Goal: Transaction & Acquisition: Purchase product/service

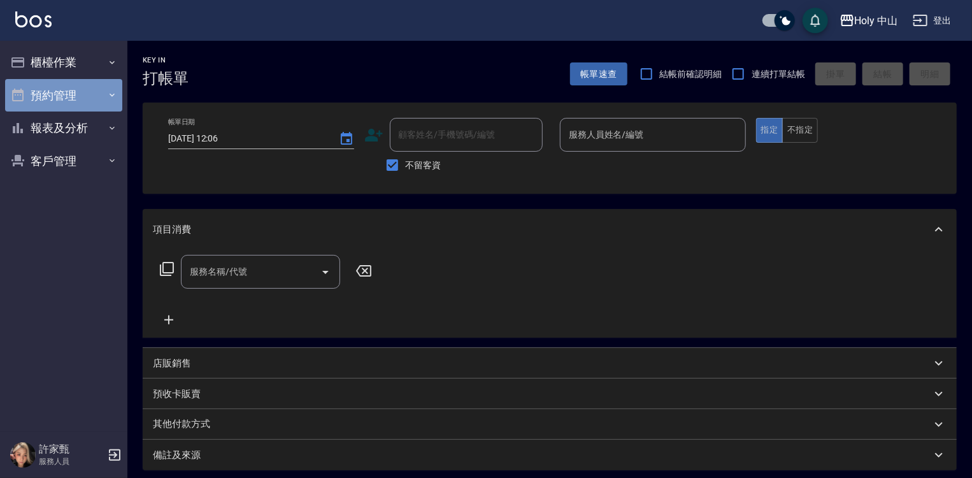
click at [49, 92] on button "預約管理" at bounding box center [63, 95] width 117 height 33
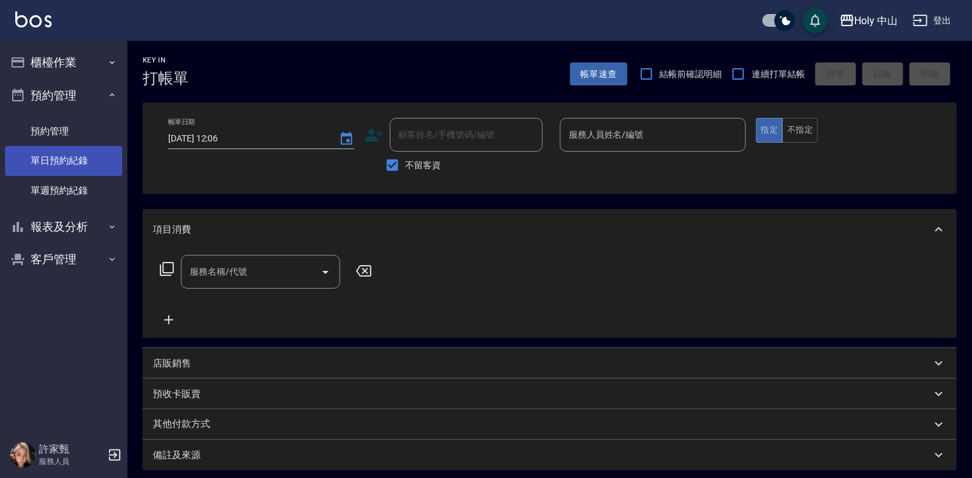
click at [98, 157] on link "單日預約紀錄" at bounding box center [63, 160] width 117 height 29
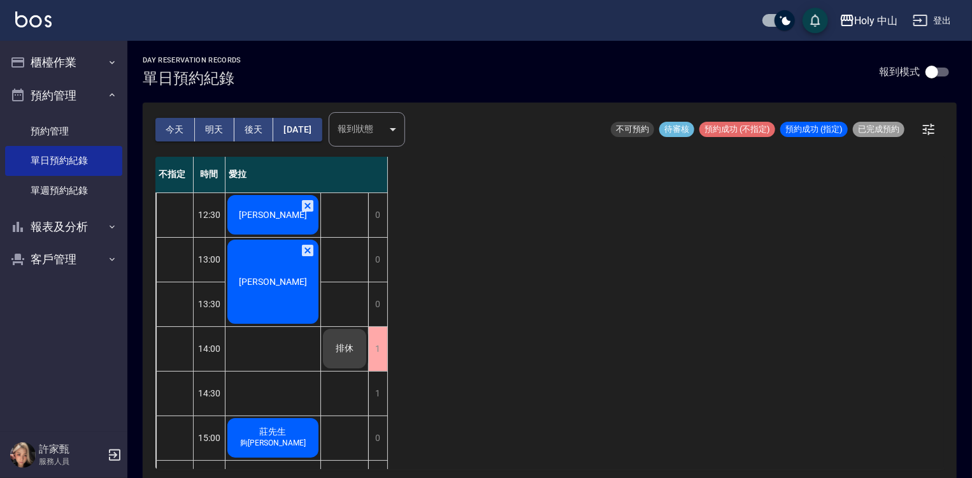
click at [267, 292] on div "[PERSON_NAME]" at bounding box center [272, 281] width 95 height 88
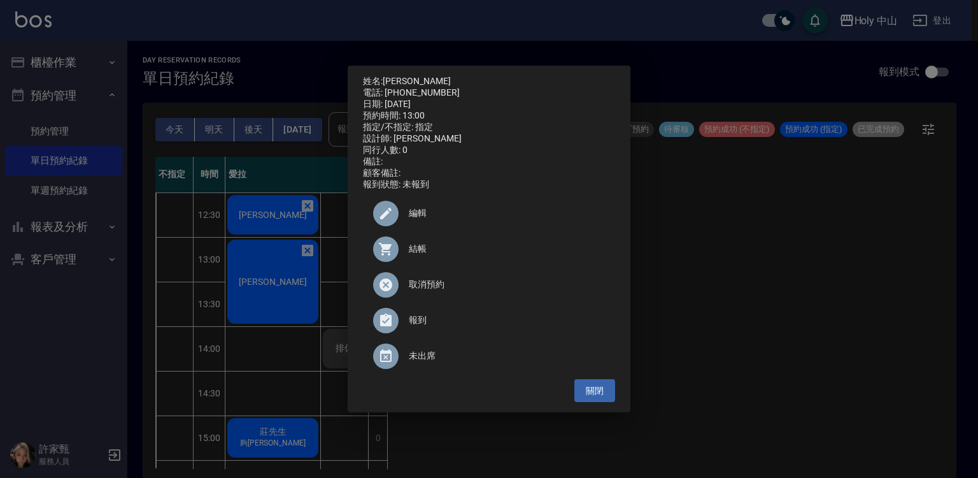
click at [414, 255] on span "結帳" at bounding box center [507, 248] width 196 height 13
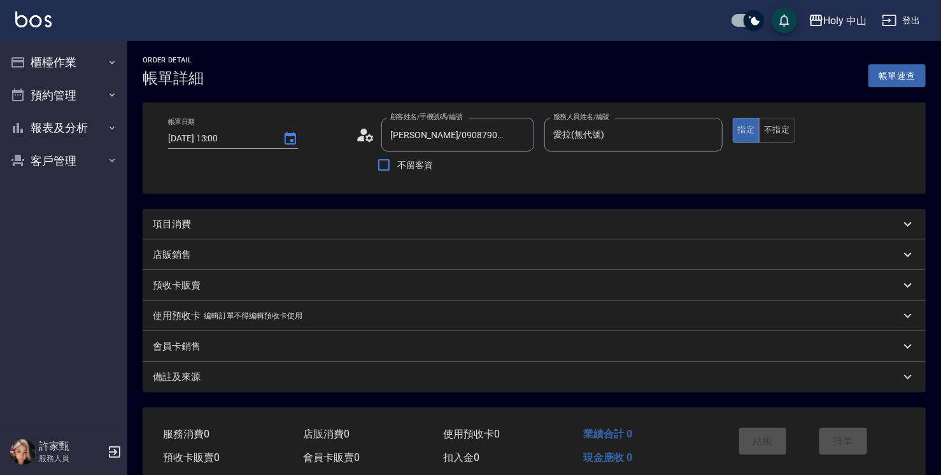
drag, startPoint x: 0, startPoint y: 0, endPoint x: 180, endPoint y: 222, distance: 285.6
click at [180, 222] on p "項目消費" at bounding box center [172, 224] width 38 height 13
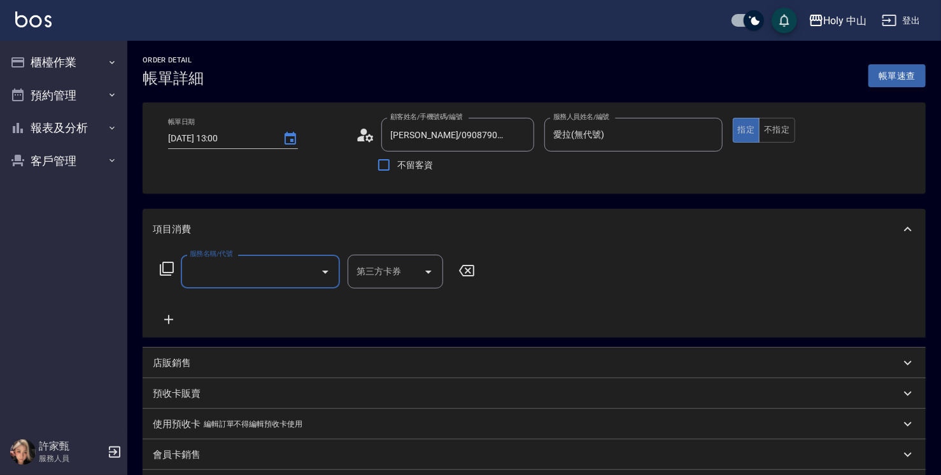
click at [241, 276] on input "服務名稱/代號" at bounding box center [251, 271] width 129 height 22
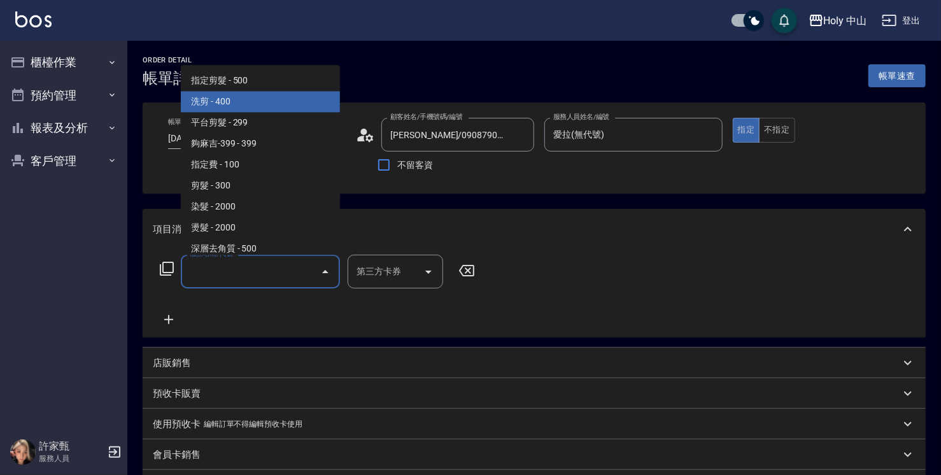
drag, startPoint x: 250, startPoint y: 99, endPoint x: 252, endPoint y: 85, distance: 14.2
click at [252, 90] on ul "指定剪髮 - 500 洗剪 - 400 平台剪髮 - 299 夠麻吉-399 - 399 指定費 - 100 剪髮 - 300 染髮 - 2000 燙髮 - …" at bounding box center [260, 160] width 159 height 190
click at [252, 104] on span "洗剪 - 400" at bounding box center [260, 101] width 159 height 21
type input "洗剪(3)"
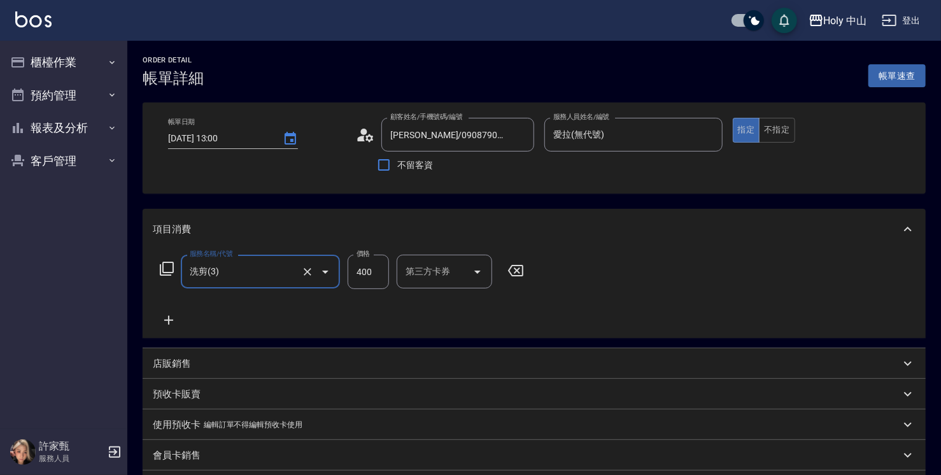
click at [364, 273] on input "400" at bounding box center [368, 272] width 41 height 34
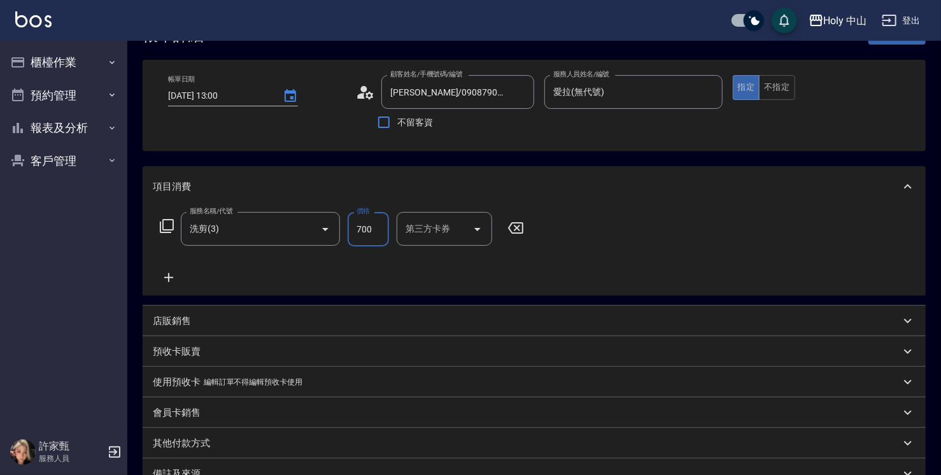
scroll to position [127, 0]
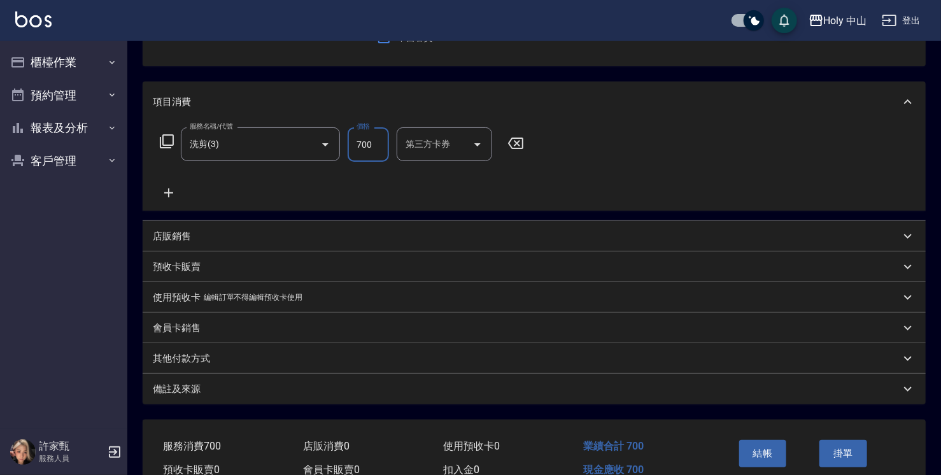
type input "700"
click at [414, 397] on div "備註及來源" at bounding box center [534, 389] width 783 height 31
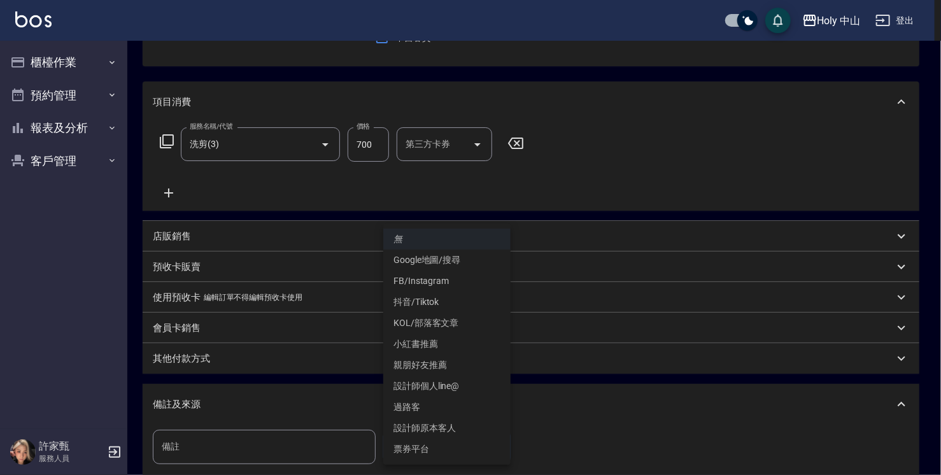
click at [443, 448] on body "Holy 中山 登出 櫃檯作業 打帳單 帳單列表 營業儀表板 現場電腦打卡 預約管理 預約管理 單日預約紀錄 單週預約紀錄 報表及分析 報表目錄 店家日報表 …" at bounding box center [470, 247] width 941 height 749
click at [444, 427] on li "設計師原本客人" at bounding box center [446, 428] width 127 height 21
type input "設計師原本客人"
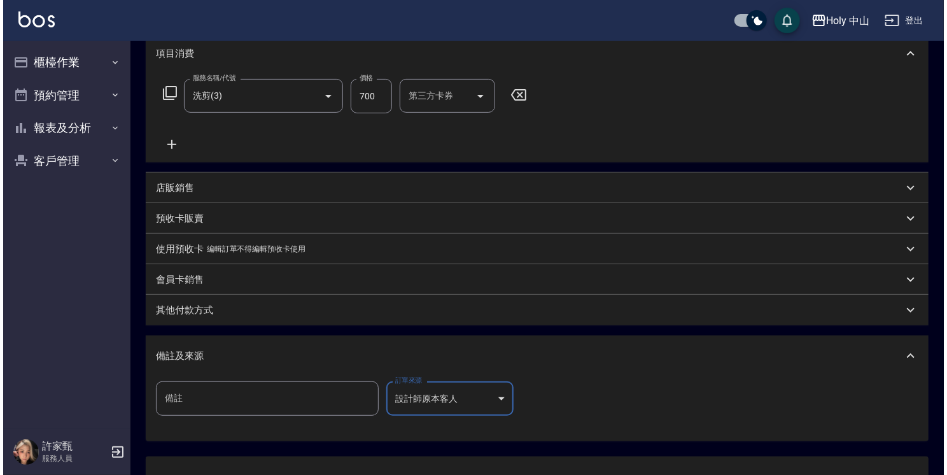
scroll to position [278, 0]
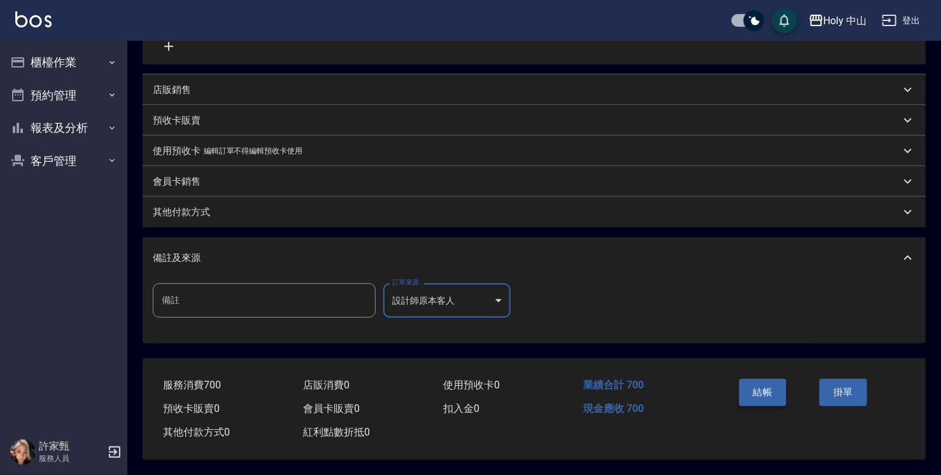
click at [750, 392] on button "結帳" at bounding box center [763, 392] width 48 height 27
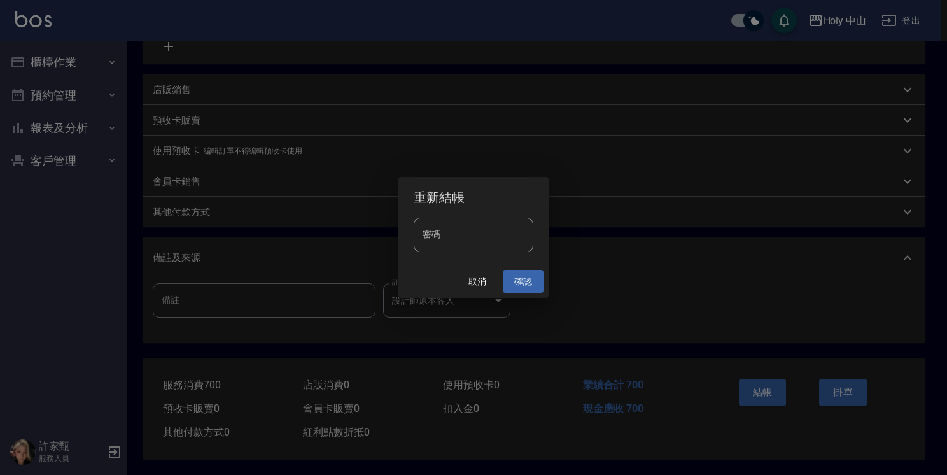
click at [523, 282] on button "確認" at bounding box center [523, 282] width 41 height 24
